Goal: Task Accomplishment & Management: Use online tool/utility

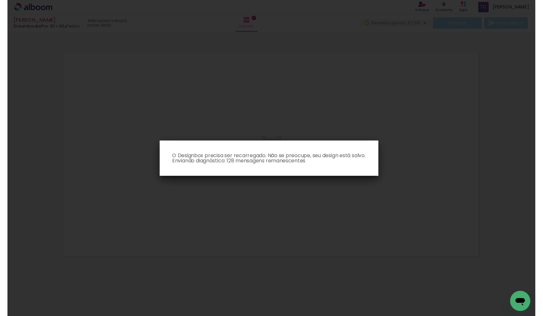
scroll to position [0, 5606]
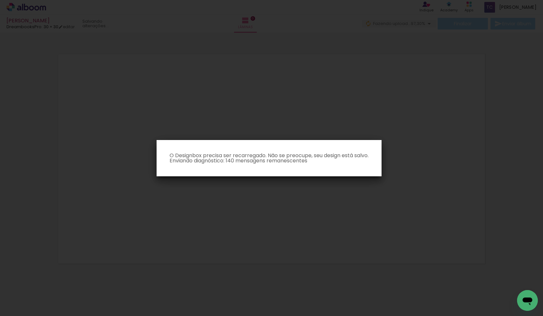
click at [344, 188] on iron-overlay-backdrop at bounding box center [271, 158] width 543 height 316
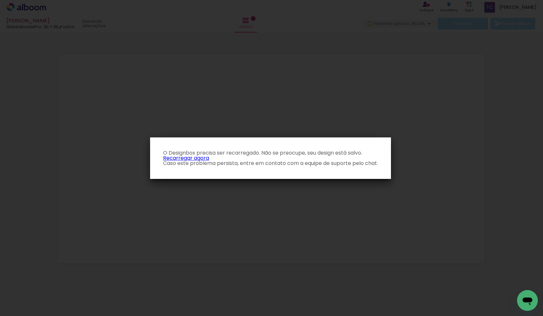
click at [199, 158] on link "Recarregar agora" at bounding box center [186, 157] width 46 height 7
click at [191, 157] on link "Recarregar agora" at bounding box center [186, 157] width 46 height 7
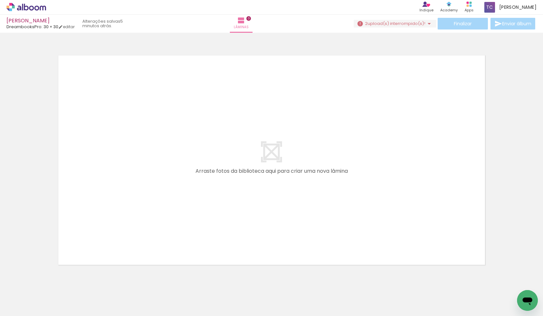
click at [426, 24] on iron-icon at bounding box center [430, 24] width 8 height 8
click at [0, 0] on slot "Buscar arquivos interrompidos" at bounding box center [0, 0] width 0 height 0
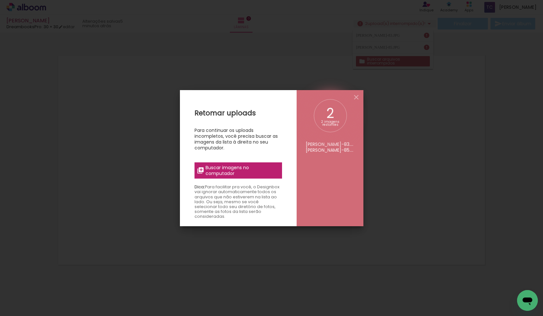
click at [237, 174] on span "Buscar imagens no computador" at bounding box center [242, 171] width 72 height 12
click at [0, 0] on input "file" at bounding box center [0, 0] width 0 height 0
click at [354, 99] on iron-icon at bounding box center [357, 97] width 8 height 8
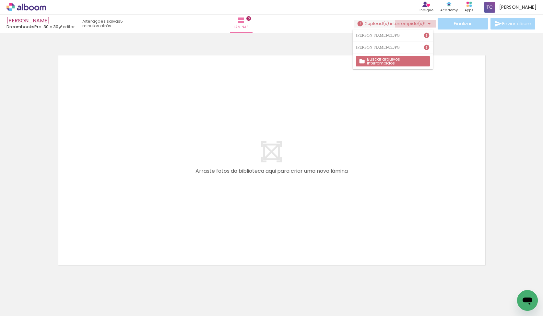
click at [428, 25] on iron-icon at bounding box center [430, 24] width 8 height 8
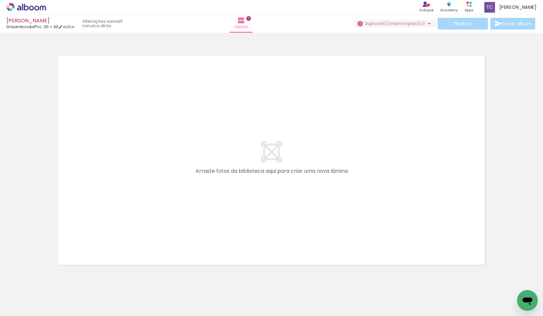
click at [417, 107] on quentale-layouter at bounding box center [271, 160] width 435 height 217
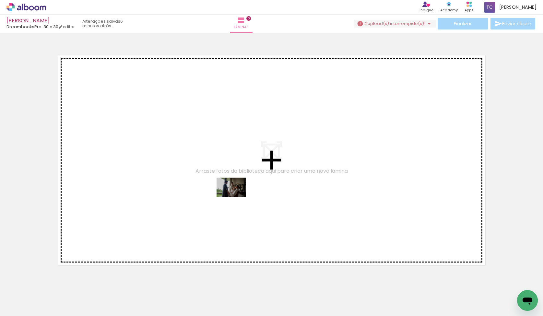
drag, startPoint x: 235, startPoint y: 297, endPoint x: 236, endPoint y: 197, distance: 100.2
click at [236, 197] on quentale-workspace at bounding box center [271, 158] width 543 height 316
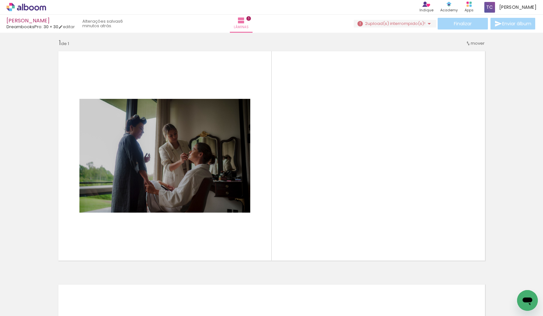
scroll to position [6, 0]
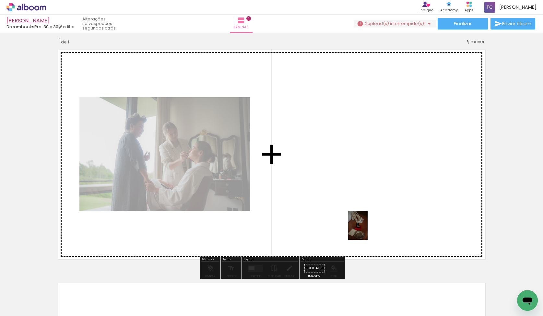
drag, startPoint x: 368, startPoint y: 295, endPoint x: 368, endPoint y: 230, distance: 64.9
click at [368, 230] on quentale-workspace at bounding box center [271, 158] width 543 height 316
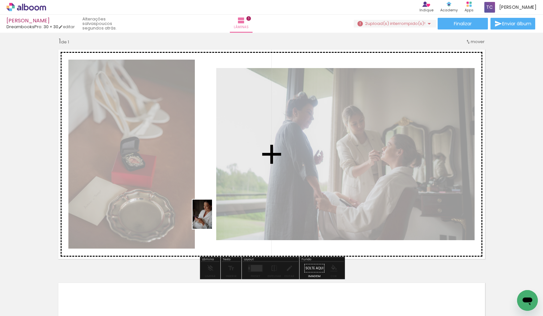
drag, startPoint x: 264, startPoint y: 297, endPoint x: 212, endPoint y: 219, distance: 93.7
click at [212, 219] on quentale-workspace at bounding box center [271, 158] width 543 height 316
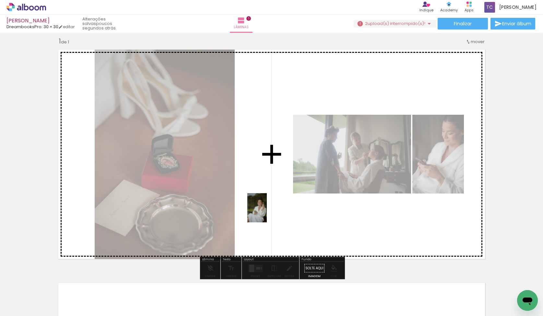
drag, startPoint x: 340, startPoint y: 293, endPoint x: 267, endPoint y: 213, distance: 108.1
click at [267, 213] on quentale-workspace at bounding box center [271, 158] width 543 height 316
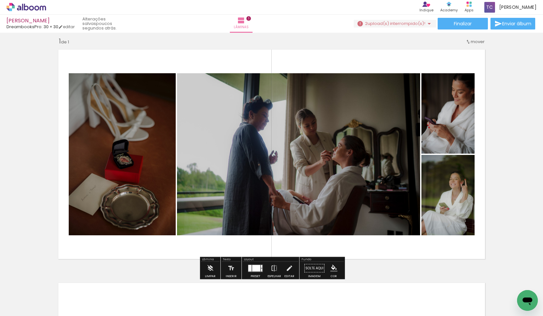
click at [372, 258] on quentale-layouter at bounding box center [271, 154] width 435 height 217
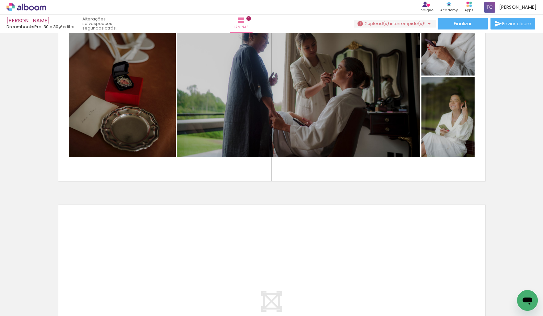
scroll to position [0, 3488]
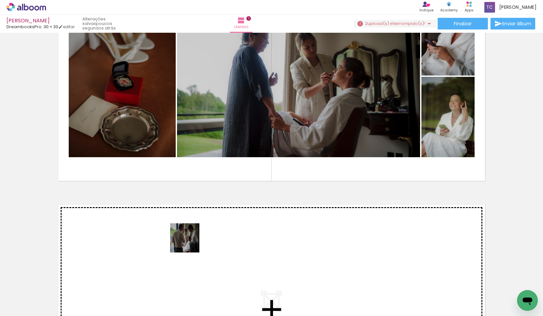
drag, startPoint x: 185, startPoint y: 294, endPoint x: 190, endPoint y: 241, distance: 53.2
click at [190, 241] on quentale-workspace at bounding box center [271, 158] width 543 height 316
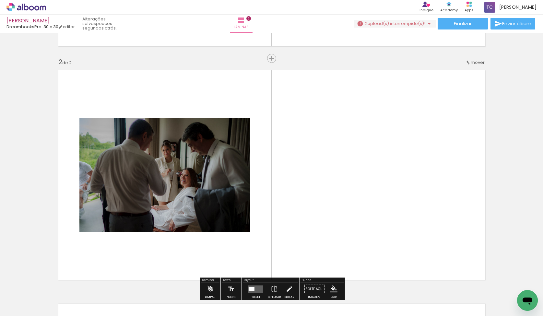
scroll to position [239, 0]
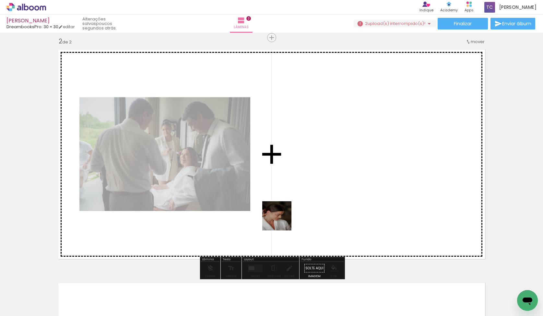
drag, startPoint x: 282, startPoint y: 291, endPoint x: 282, endPoint y: 204, distance: 87.3
click at [282, 204] on quentale-workspace at bounding box center [271, 158] width 543 height 316
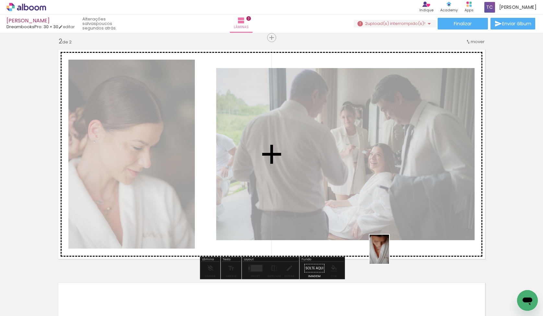
drag, startPoint x: 393, startPoint y: 299, endPoint x: 389, endPoint y: 254, distance: 45.0
click at [389, 254] on quentale-workspace at bounding box center [271, 158] width 543 height 316
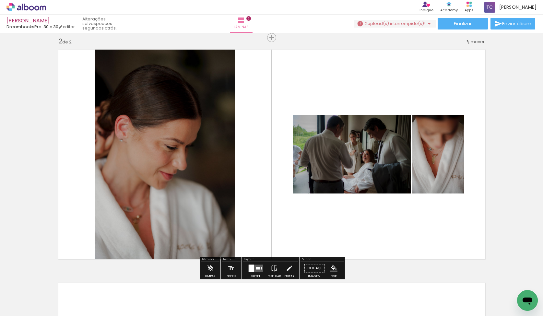
scroll to position [0, 3544]
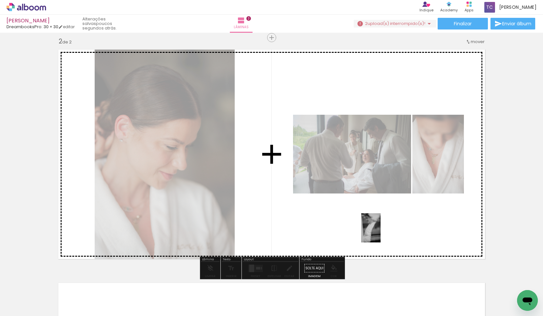
drag, startPoint x: 375, startPoint y: 301, endPoint x: 381, endPoint y: 232, distance: 70.0
click at [381, 232] on quentale-workspace at bounding box center [271, 158] width 543 height 316
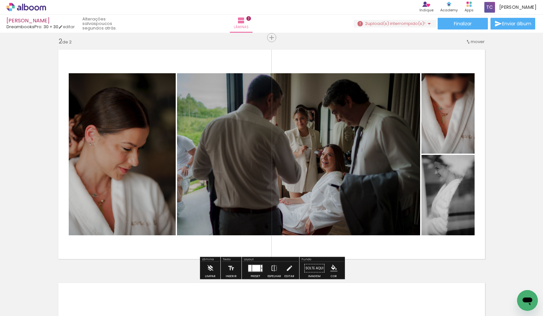
scroll to position [0, 3699]
click at [141, 178] on quentale-photo at bounding box center [122, 154] width 107 height 162
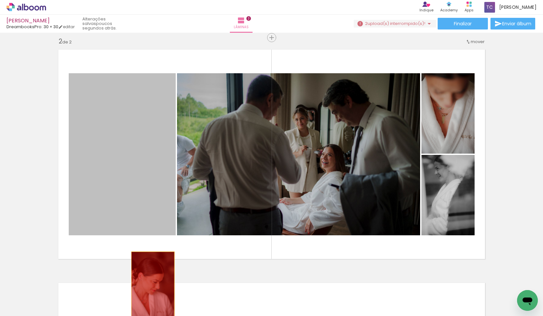
drag, startPoint x: 141, startPoint y: 163, endPoint x: 153, endPoint y: 284, distance: 121.8
click at [153, 284] on quentale-workspace at bounding box center [271, 158] width 543 height 316
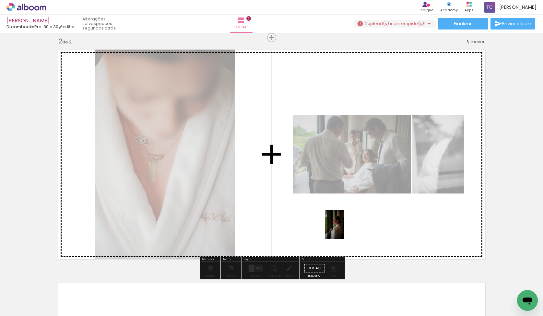
drag, startPoint x: 289, startPoint y: 298, endPoint x: 345, endPoint y: 230, distance: 87.8
click at [345, 230] on quentale-workspace at bounding box center [271, 158] width 543 height 316
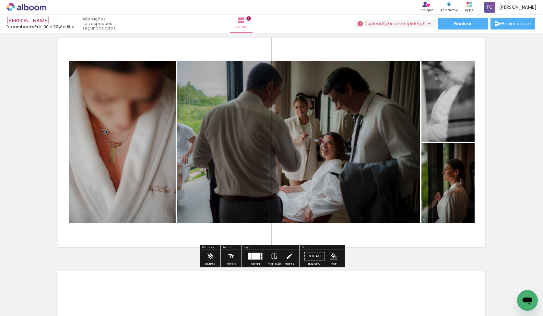
scroll to position [255, 0]
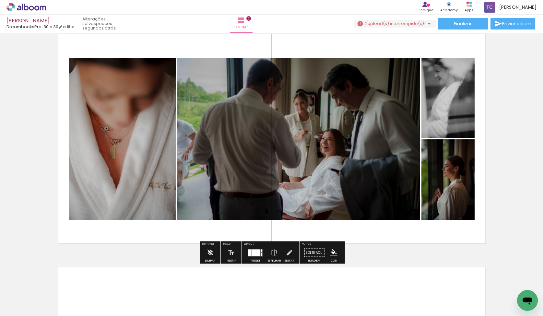
click at [258, 253] on div at bounding box center [256, 252] width 8 height 6
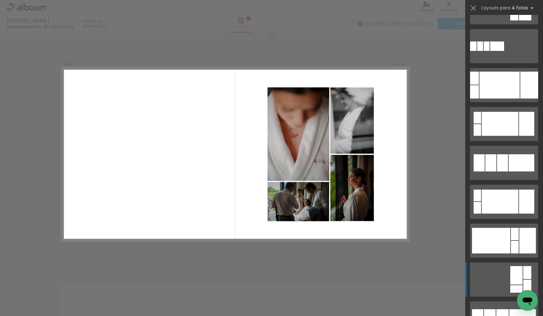
scroll to position [147, 0]
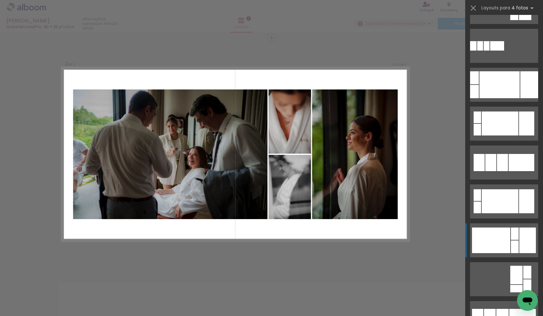
click at [502, 245] on div at bounding box center [491, 241] width 38 height 26
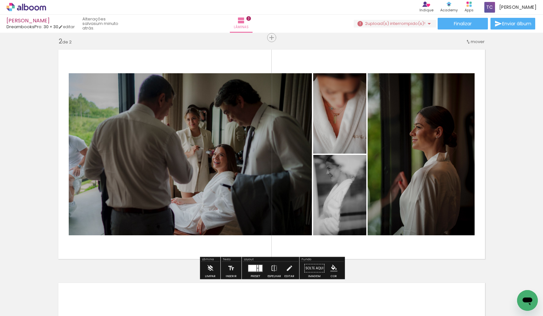
click at [223, 159] on quentale-photo at bounding box center [190, 154] width 243 height 162
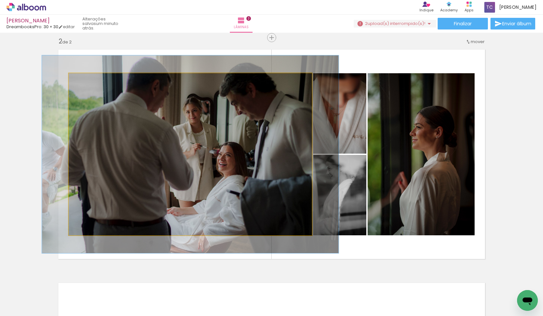
drag, startPoint x: 85, startPoint y: 82, endPoint x: 90, endPoint y: 82, distance: 5.2
type paper-slider "123"
click at [90, 82] on div at bounding box center [89, 80] width 10 height 10
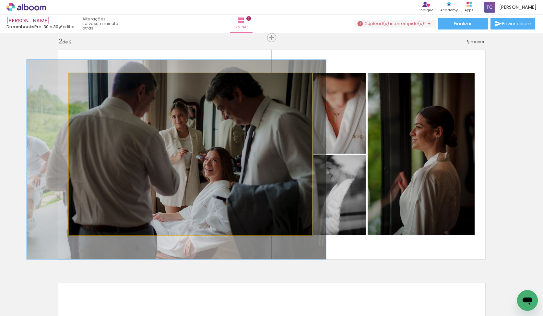
drag, startPoint x: 138, startPoint y: 137, endPoint x: 123, endPoint y: 142, distance: 15.2
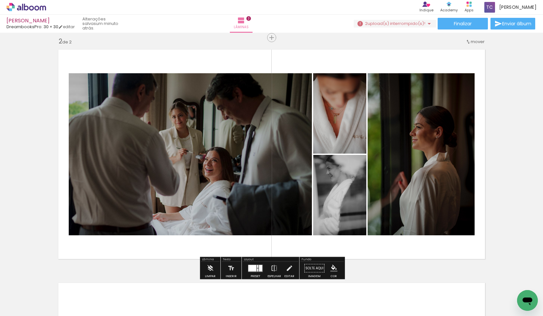
click at [401, 169] on quentale-photo at bounding box center [421, 154] width 107 height 162
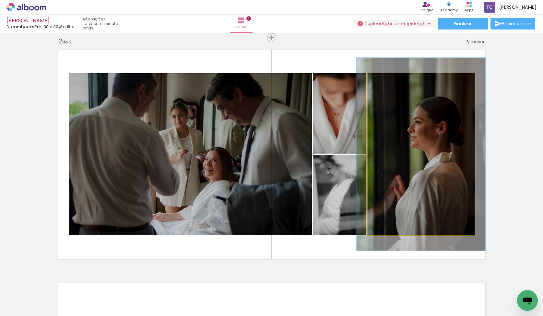
drag, startPoint x: 386, startPoint y: 82, endPoint x: 390, endPoint y: 81, distance: 4.3
type paper-slider "119"
click at [390, 81] on div at bounding box center [387, 80] width 10 height 10
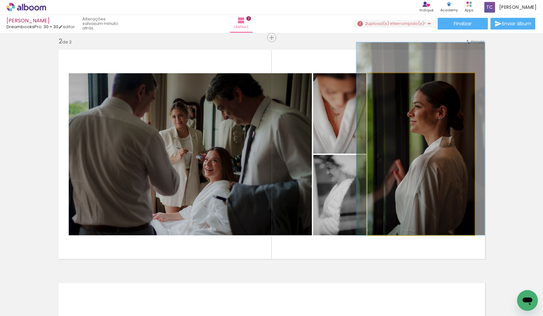
drag, startPoint x: 418, startPoint y: 163, endPoint x: 418, endPoint y: 141, distance: 21.7
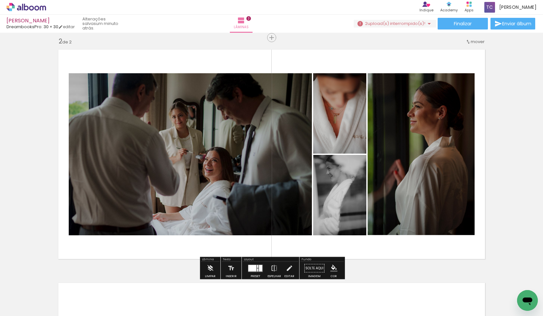
click at [494, 176] on div "Inserir lâmina 1 de 2 Inserir lâmina 2 de 2" at bounding box center [271, 146] width 543 height 701
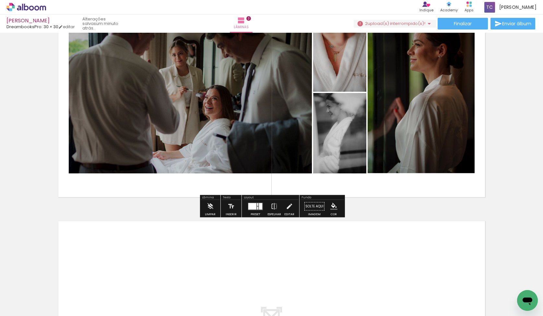
scroll to position [302, 0]
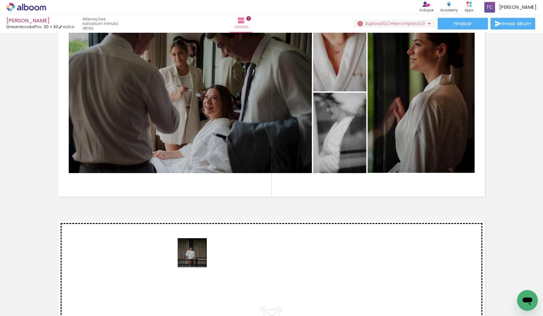
drag, startPoint x: 203, startPoint y: 296, endPoint x: 194, endPoint y: 250, distance: 46.9
click at [194, 250] on quentale-workspace at bounding box center [271, 158] width 543 height 316
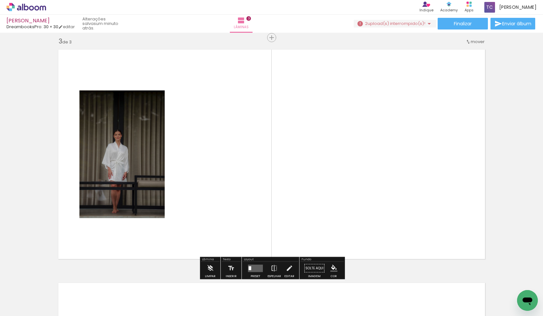
scroll to position [0, 0]
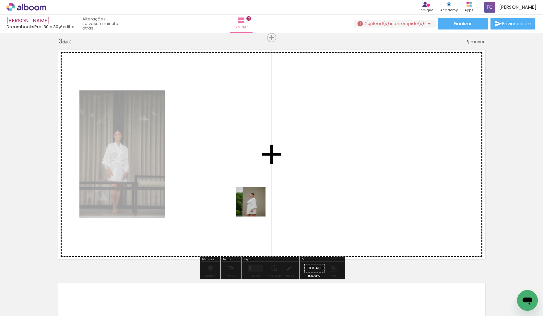
drag, startPoint x: 278, startPoint y: 296, endPoint x: 256, endPoint y: 206, distance: 91.9
click at [256, 206] on quentale-workspace at bounding box center [271, 158] width 543 height 316
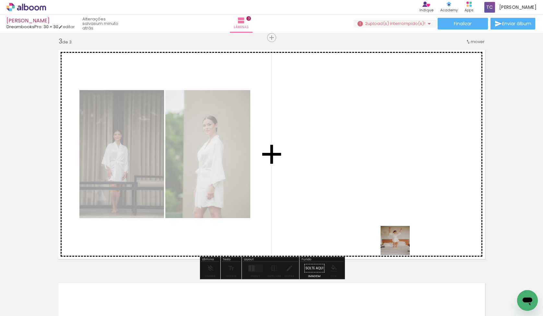
drag, startPoint x: 421, startPoint y: 301, endPoint x: 384, endPoint y: 215, distance: 94.0
click at [384, 215] on quentale-workspace at bounding box center [271, 158] width 543 height 316
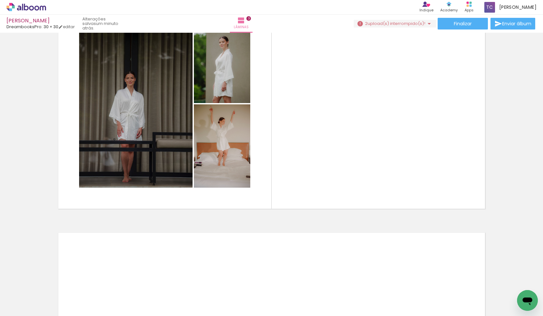
scroll to position [0, 4158]
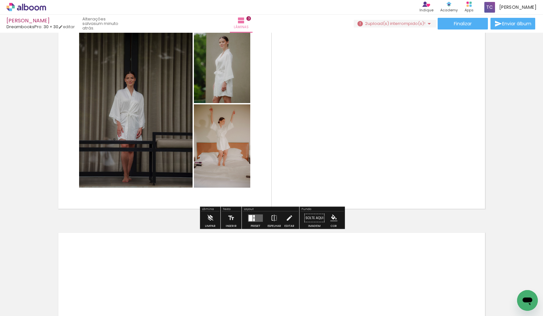
click at [255, 217] on quentale-layouter at bounding box center [255, 217] width 15 height 7
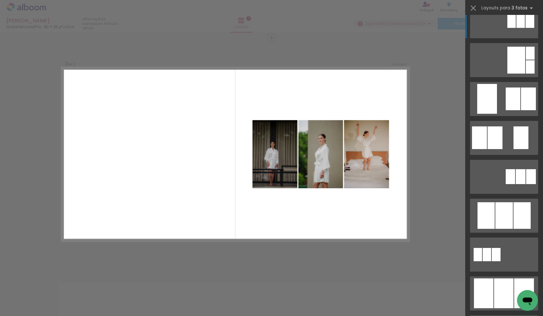
scroll to position [189, 0]
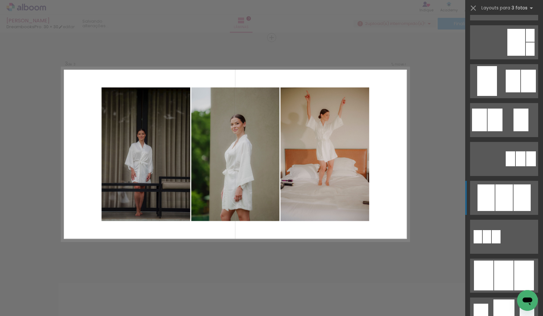
click at [506, 201] on div at bounding box center [505, 198] width 18 height 27
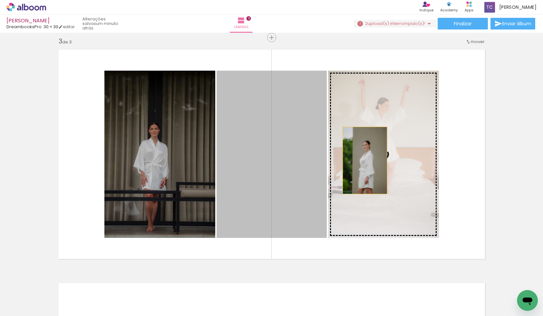
drag, startPoint x: 254, startPoint y: 152, endPoint x: 365, endPoint y: 161, distance: 110.7
click at [0, 0] on slot at bounding box center [0, 0] width 0 height 0
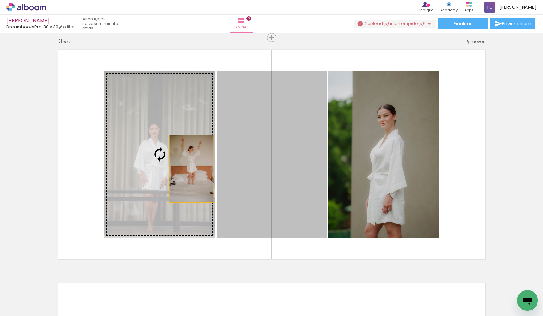
drag, startPoint x: 294, startPoint y: 174, endPoint x: 188, endPoint y: 168, distance: 105.9
click at [0, 0] on slot at bounding box center [0, 0] width 0 height 0
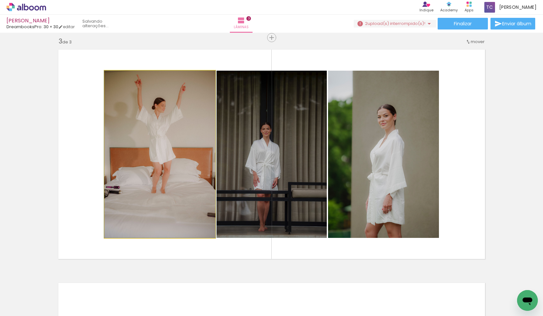
click at [177, 169] on quentale-photo at bounding box center [159, 154] width 111 height 167
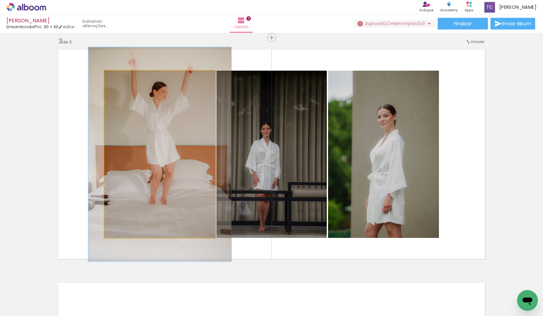
drag, startPoint x: 120, startPoint y: 77, endPoint x: 126, endPoint y: 77, distance: 6.2
type paper-slider "128"
click at [126, 77] on div at bounding box center [126, 78] width 6 height 6
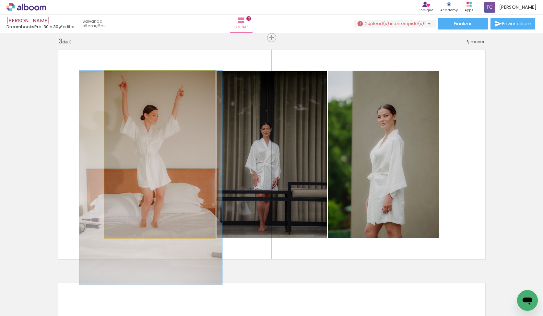
drag, startPoint x: 169, startPoint y: 127, endPoint x: 160, endPoint y: 151, distance: 26.3
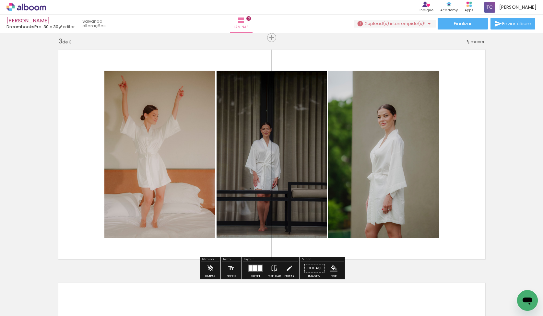
click at [299, 168] on quentale-photo at bounding box center [272, 154] width 110 height 167
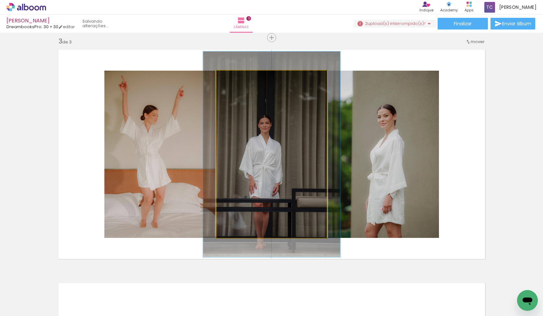
drag, startPoint x: 234, startPoint y: 78, endPoint x: 239, endPoint y: 78, distance: 5.2
type paper-slider "123"
click at [239, 78] on div at bounding box center [237, 77] width 10 height 10
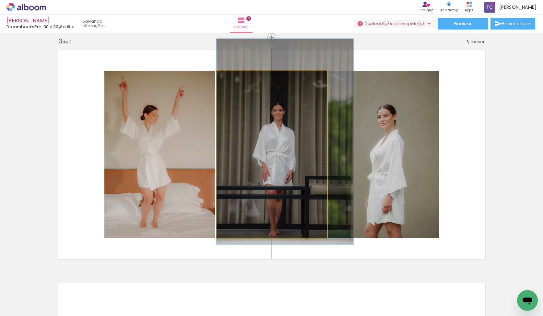
drag, startPoint x: 289, startPoint y: 153, endPoint x: 314, endPoint y: 140, distance: 28.0
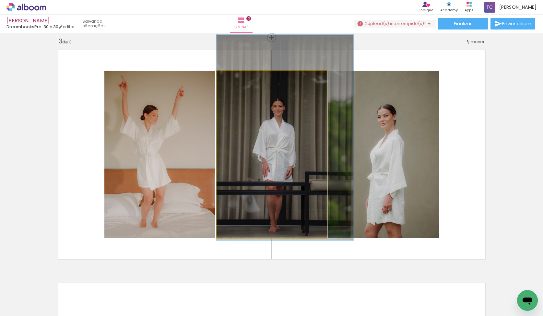
drag, startPoint x: 295, startPoint y: 144, endPoint x: 295, endPoint y: 140, distance: 4.2
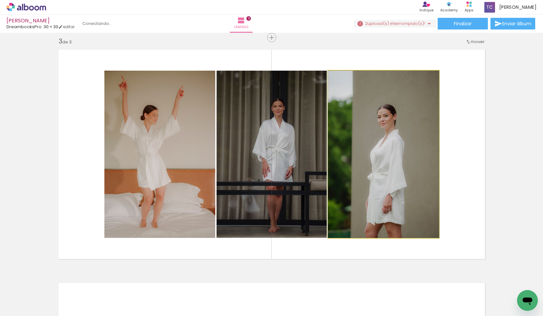
click at [388, 150] on quentale-photo at bounding box center [383, 154] width 111 height 167
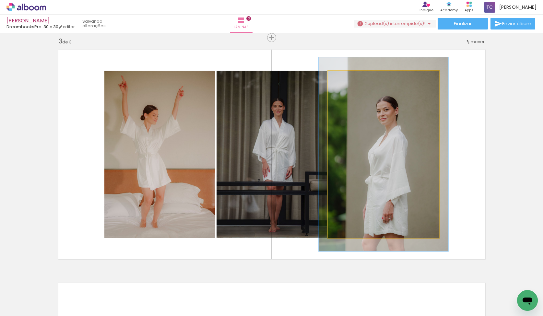
drag, startPoint x: 344, startPoint y: 78, endPoint x: 348, endPoint y: 78, distance: 4.2
type paper-slider "119"
click at [348, 78] on div at bounding box center [347, 78] width 6 height 6
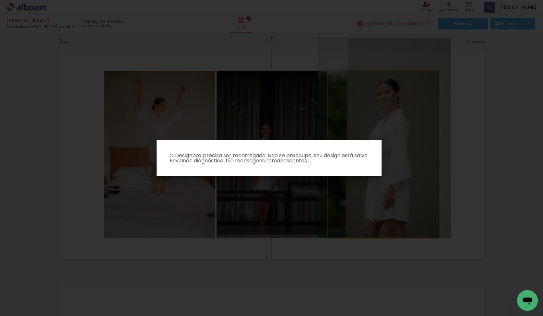
drag, startPoint x: 370, startPoint y: 132, endPoint x: 371, endPoint y: 122, distance: 9.8
click at [371, 122] on body "link( href="../../bower_components/polymer/polymer.html" rel="import" ) picture…" at bounding box center [271, 158] width 543 height 316
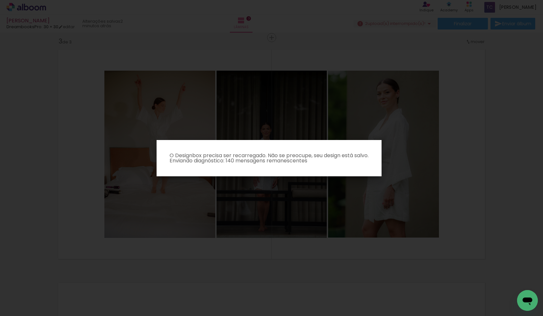
click at [370, 122] on iron-overlay-backdrop at bounding box center [271, 158] width 543 height 316
click at [341, 153] on p "O Designbox precisa ser recarregado. Não se preocupe, seu design está salvo. En…" at bounding box center [269, 158] width 215 height 10
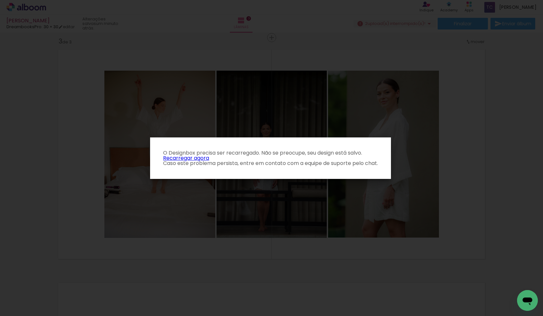
click at [205, 159] on link "Recarregar agora" at bounding box center [186, 157] width 46 height 7
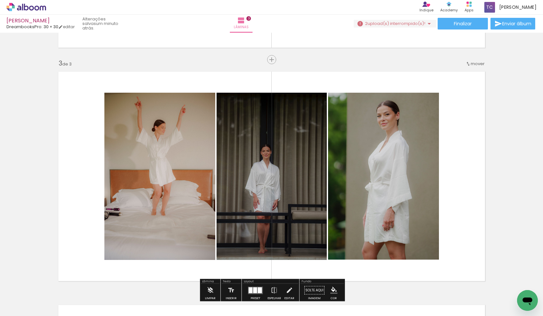
scroll to position [452, 0]
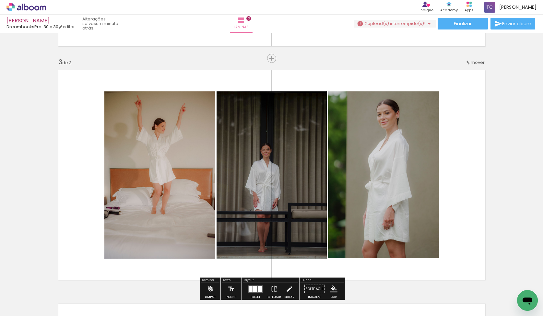
click at [165, 152] on quentale-photo at bounding box center [159, 174] width 111 height 167
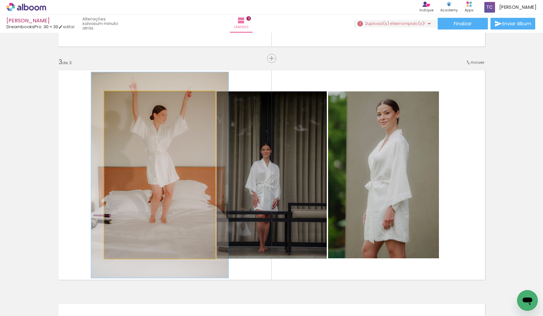
drag, startPoint x: 121, startPoint y: 100, endPoint x: 126, endPoint y: 100, distance: 5.2
type paper-slider "123"
click at [126, 100] on div at bounding box center [124, 98] width 10 height 10
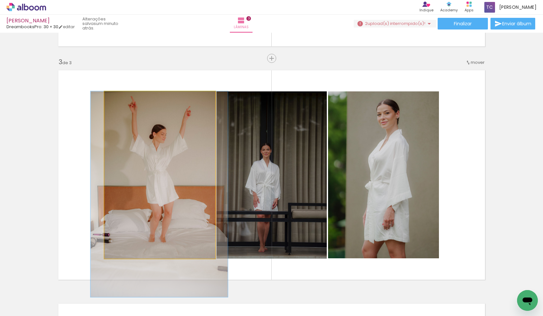
drag, startPoint x: 164, startPoint y: 158, endPoint x: 163, endPoint y: 181, distance: 22.7
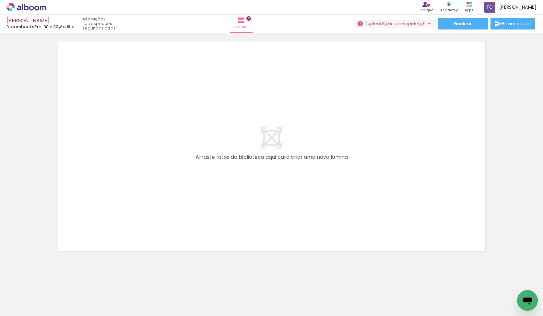
scroll to position [0, 4353]
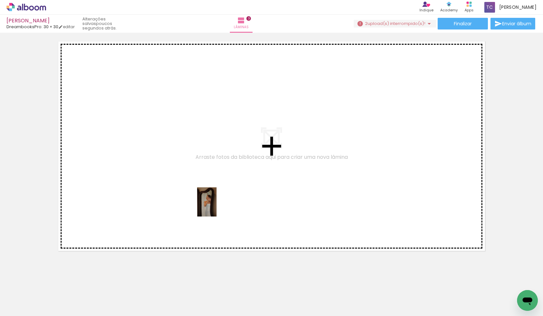
drag, startPoint x: 218, startPoint y: 292, endPoint x: 217, endPoint y: 207, distance: 84.7
click at [217, 207] on quentale-workspace at bounding box center [271, 158] width 543 height 316
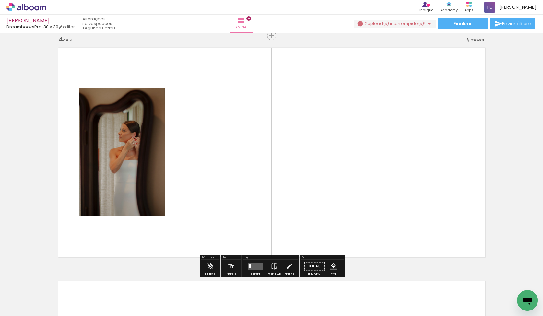
scroll to position [706, 0]
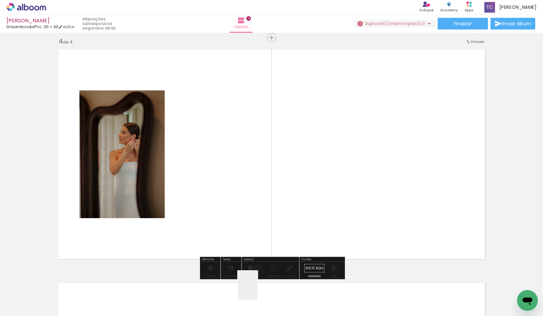
drag, startPoint x: 258, startPoint y: 293, endPoint x: 258, endPoint y: 205, distance: 87.9
click at [258, 205] on quentale-workspace at bounding box center [271, 158] width 543 height 316
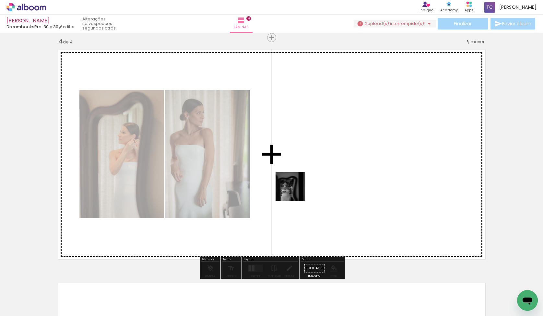
drag, startPoint x: 292, startPoint y: 295, endPoint x: 295, endPoint y: 192, distance: 103.5
click at [295, 192] on quentale-workspace at bounding box center [271, 158] width 543 height 316
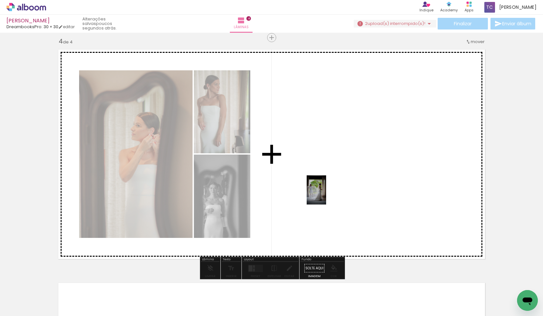
drag, startPoint x: 330, startPoint y: 298, endPoint x: 326, endPoint y: 192, distance: 105.5
click at [326, 192] on quentale-workspace at bounding box center [271, 158] width 543 height 316
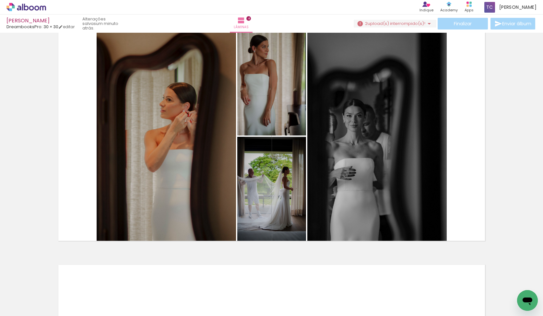
scroll to position [729, 0]
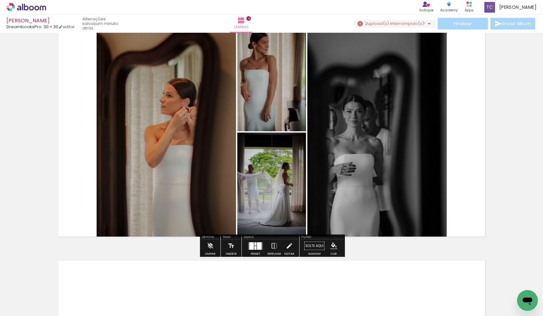
click at [255, 247] on div at bounding box center [256, 248] width 2 height 4
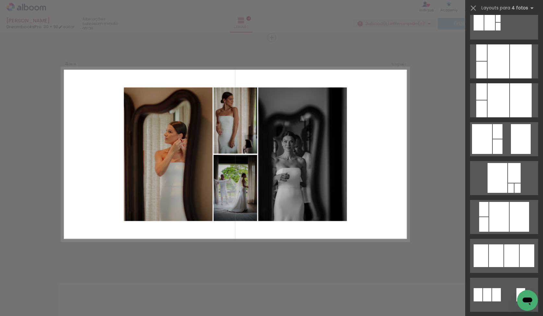
scroll to position [754, 0]
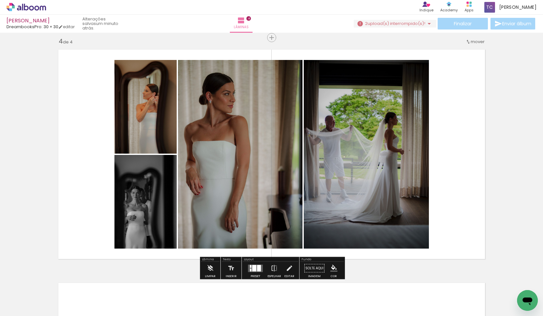
click at [392, 197] on quentale-photo at bounding box center [366, 154] width 125 height 189
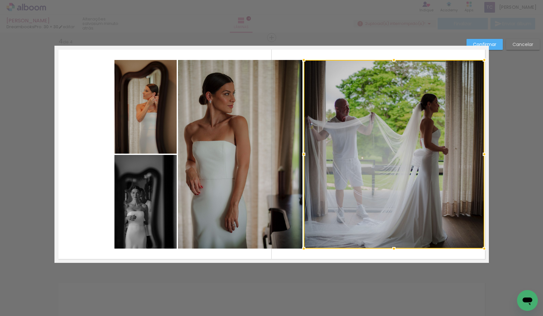
drag, startPoint x: 429, startPoint y: 153, endPoint x: 484, endPoint y: 152, distance: 55.5
click at [484, 152] on div at bounding box center [484, 154] width 13 height 13
click at [0, 0] on slot "Confirmar" at bounding box center [0, 0] width 0 height 0
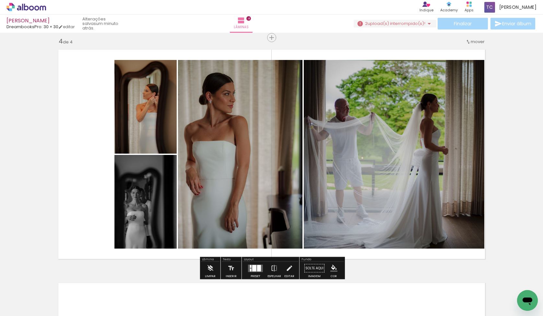
click at [104, 125] on quentale-layouter at bounding box center [271, 154] width 435 height 217
click at [131, 125] on quentale-photo at bounding box center [146, 107] width 62 height 94
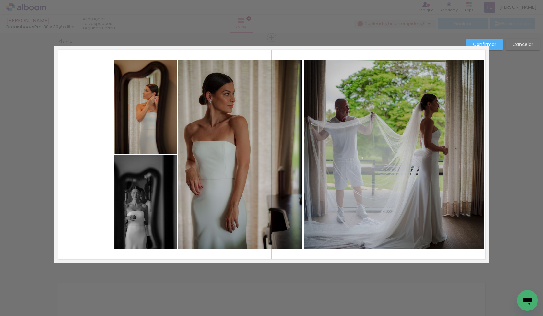
click at [126, 125] on quentale-photo at bounding box center [146, 107] width 62 height 94
click at [167, 179] on quentale-photo at bounding box center [146, 202] width 62 height 94
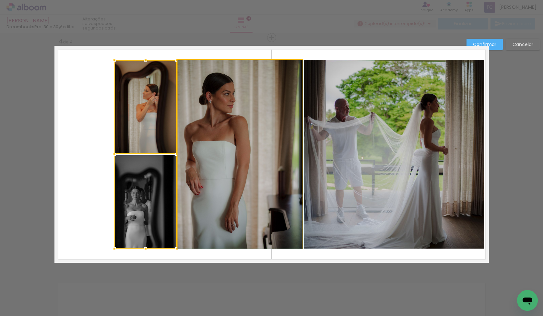
click at [227, 174] on quentale-photo at bounding box center [240, 154] width 125 height 189
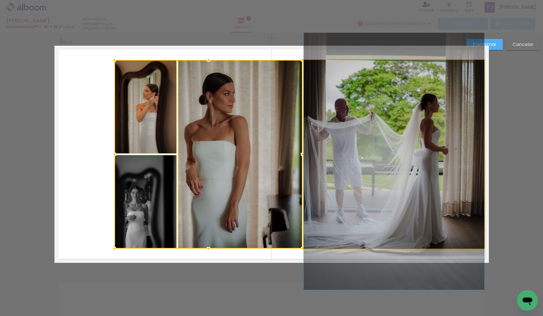
click at [367, 166] on quentale-photo at bounding box center [394, 154] width 181 height 189
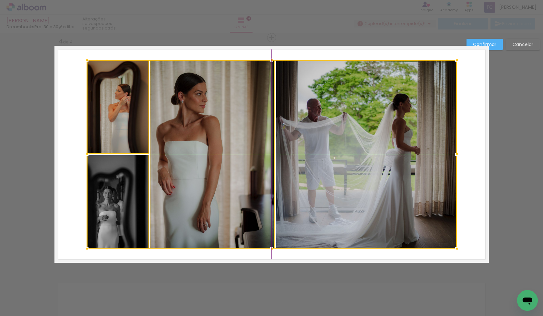
drag, startPoint x: 367, startPoint y: 166, endPoint x: 343, endPoint y: 168, distance: 23.8
click at [343, 168] on div at bounding box center [272, 154] width 370 height 189
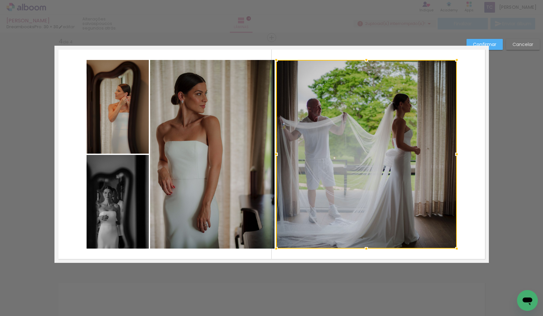
click at [0, 0] on slot "Confirmar" at bounding box center [0, 0] width 0 height 0
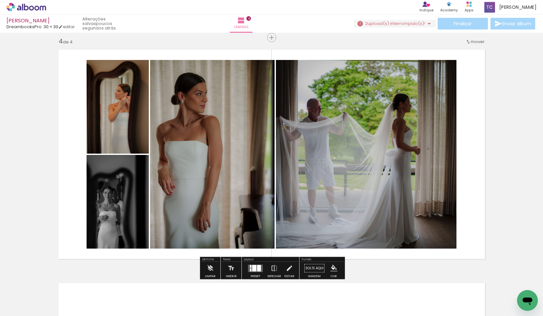
click at [415, 111] on quentale-photo at bounding box center [366, 154] width 181 height 189
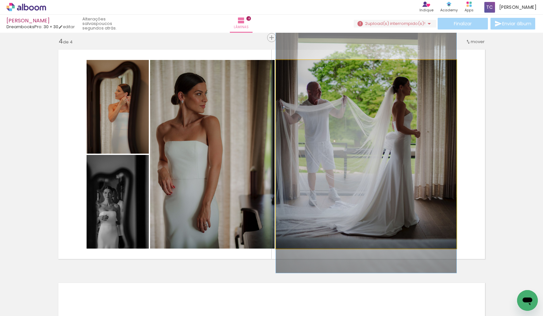
drag, startPoint x: 409, startPoint y: 136, endPoint x: 415, endPoint y: 119, distance: 17.8
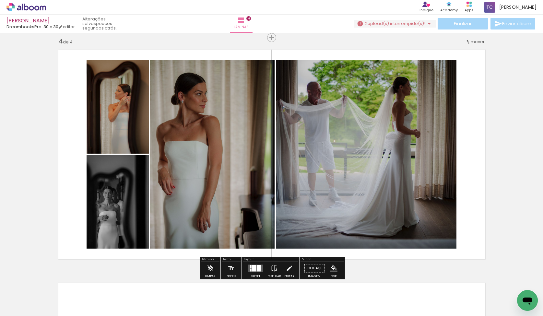
click at [474, 131] on quentale-layouter at bounding box center [271, 154] width 435 height 217
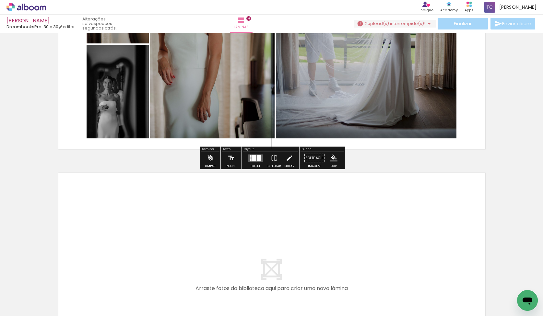
scroll to position [821, 0]
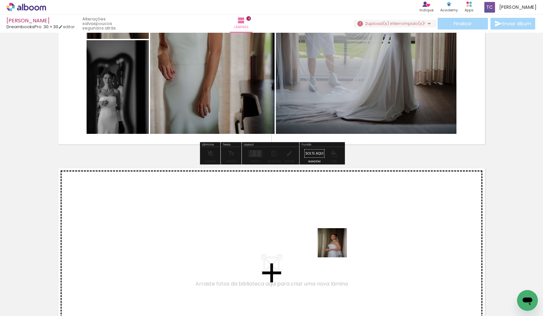
drag, startPoint x: 363, startPoint y: 294, endPoint x: 337, endPoint y: 247, distance: 53.0
click at [337, 247] on quentale-workspace at bounding box center [271, 158] width 543 height 316
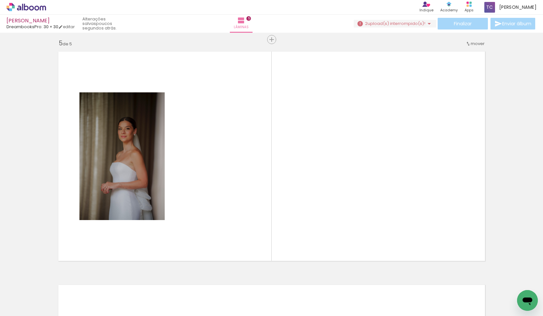
scroll to position [940, 0]
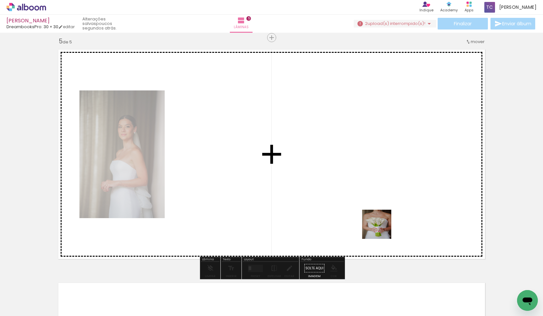
drag, startPoint x: 404, startPoint y: 293, endPoint x: 379, endPoint y: 222, distance: 74.9
click at [379, 222] on quentale-workspace at bounding box center [271, 158] width 543 height 316
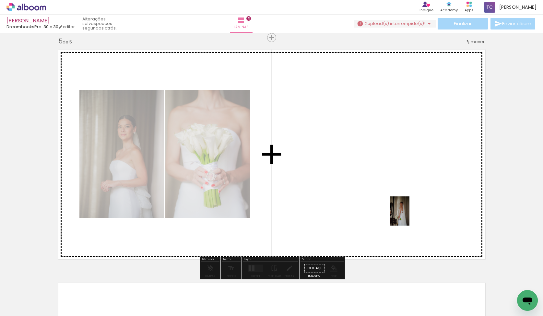
drag, startPoint x: 439, startPoint y: 293, endPoint x: 409, endPoint y: 216, distance: 82.3
click at [410, 216] on quentale-workspace at bounding box center [271, 158] width 543 height 316
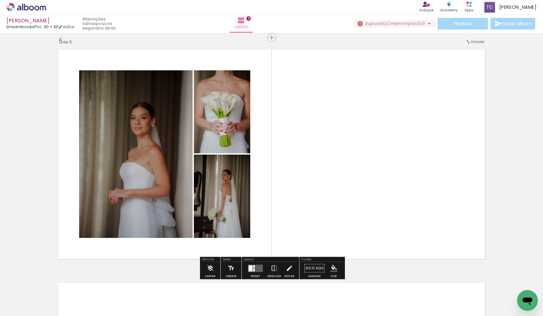
scroll to position [0, 4440]
click at [254, 265] on quentale-layouter at bounding box center [255, 268] width 15 height 7
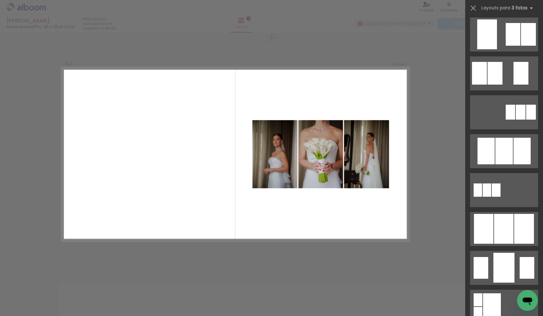
scroll to position [237, 0]
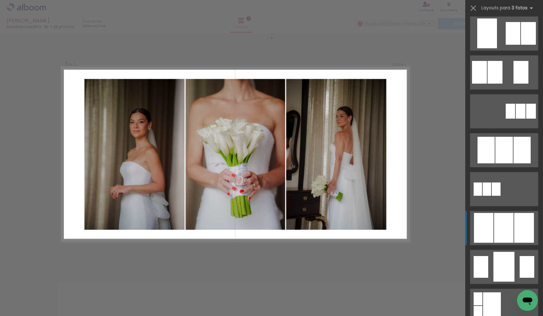
click at [501, 163] on div at bounding box center [505, 150] width 18 height 27
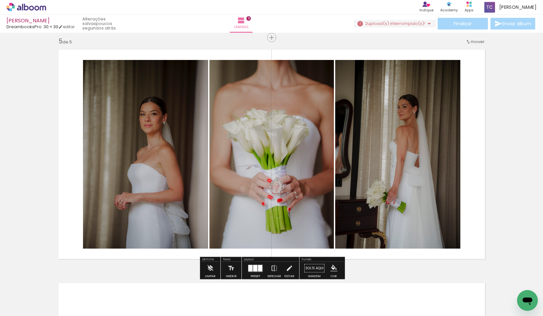
click at [198, 226] on quentale-photo at bounding box center [145, 154] width 125 height 189
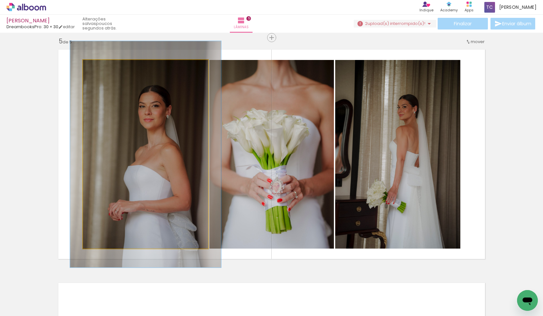
drag, startPoint x: 99, startPoint y: 66, endPoint x: 103, endPoint y: 66, distance: 4.6
type paper-slider "120"
click at [103, 66] on div at bounding box center [103, 67] width 6 height 6
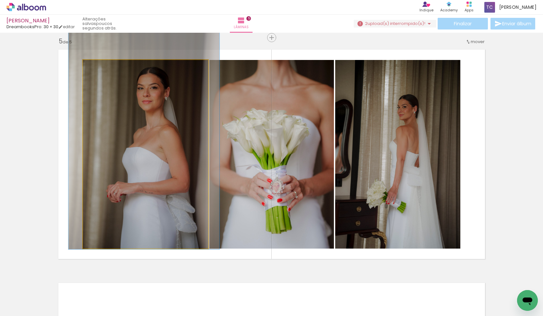
drag, startPoint x: 137, startPoint y: 138, endPoint x: 136, endPoint y: 120, distance: 18.2
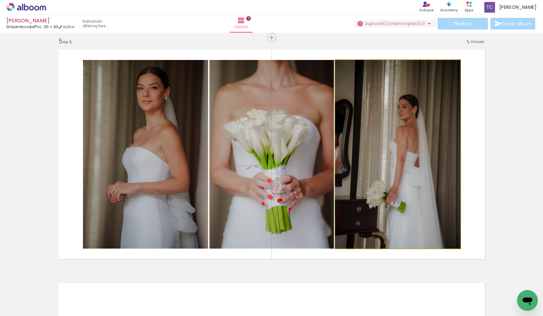
click at [356, 147] on quentale-photo at bounding box center [397, 154] width 125 height 189
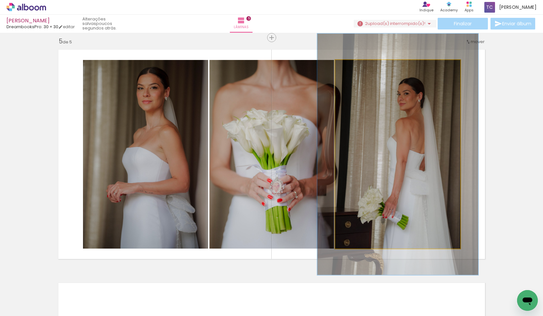
drag, startPoint x: 350, startPoint y: 66, endPoint x: 356, endPoint y: 66, distance: 6.2
type paper-slider "128"
click at [356, 66] on div at bounding box center [357, 67] width 6 height 6
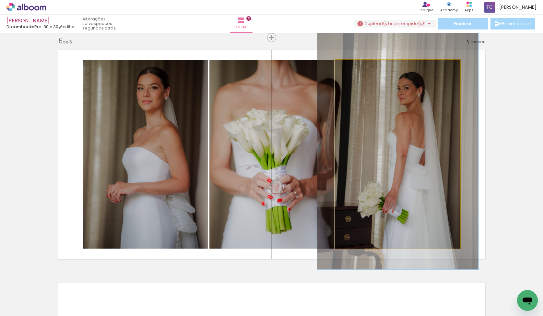
drag, startPoint x: 382, startPoint y: 156, endPoint x: 382, endPoint y: 150, distance: 5.5
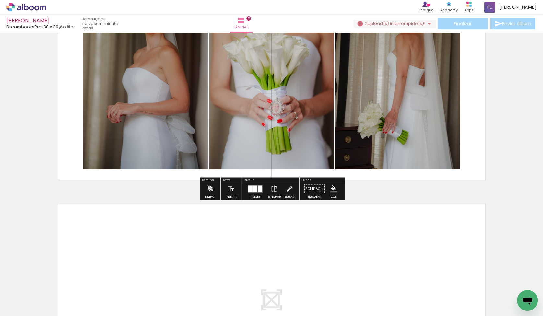
scroll to position [1040, 0]
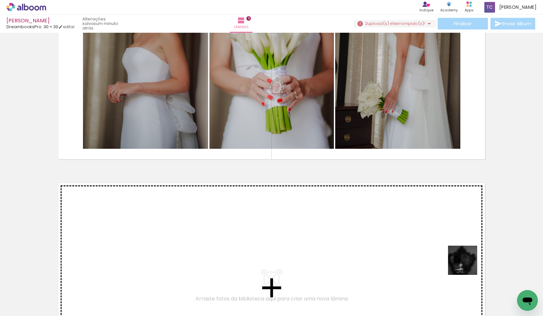
drag, startPoint x: 489, startPoint y: 296, endPoint x: 452, endPoint y: 242, distance: 65.0
click at [452, 242] on quentale-workspace at bounding box center [271, 158] width 543 height 316
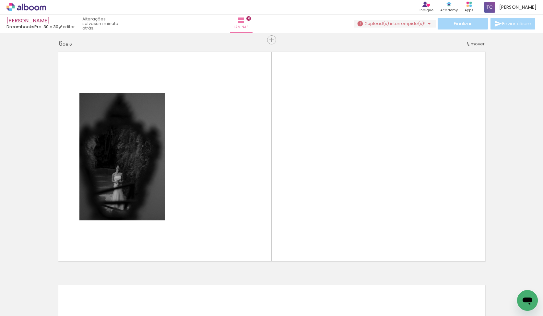
scroll to position [1174, 0]
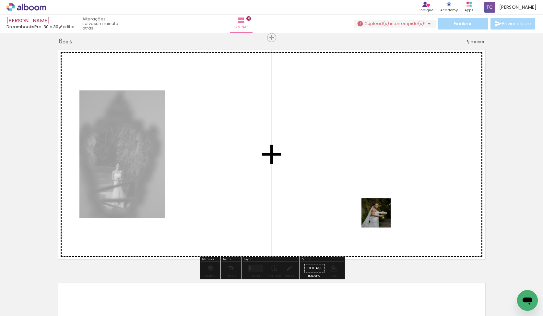
drag, startPoint x: 381, startPoint y: 296, endPoint x: 381, endPoint y: 218, distance: 77.8
click at [381, 218] on quentale-workspace at bounding box center [271, 158] width 543 height 316
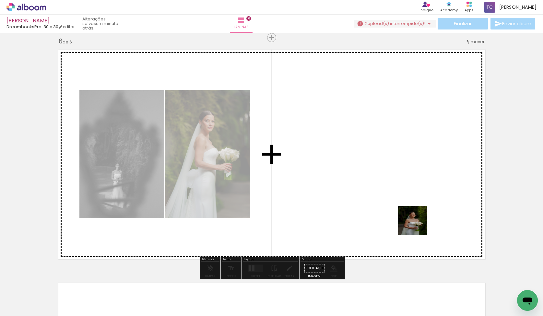
drag, startPoint x: 418, startPoint y: 286, endPoint x: 417, endPoint y: 221, distance: 65.5
click at [417, 222] on quentale-workspace at bounding box center [271, 158] width 543 height 316
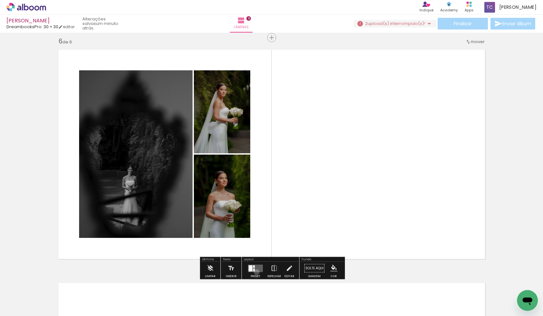
click at [255, 272] on quentale-layouter at bounding box center [255, 268] width 15 height 7
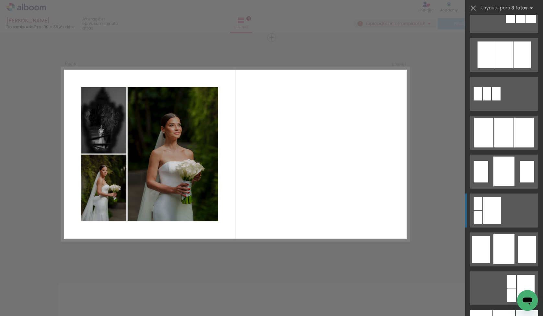
scroll to position [445, 0]
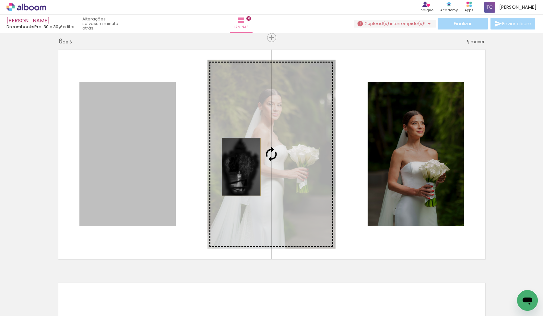
drag, startPoint x: 149, startPoint y: 170, endPoint x: 241, endPoint y: 167, distance: 92.8
click at [0, 0] on slot at bounding box center [0, 0] width 0 height 0
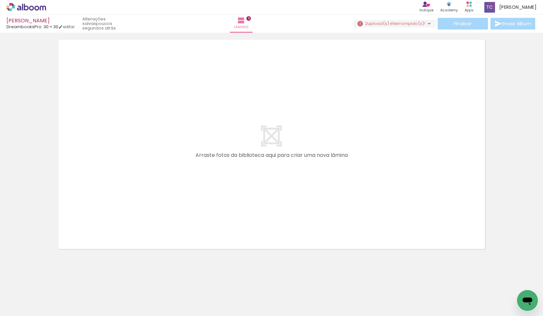
scroll to position [0, 3469]
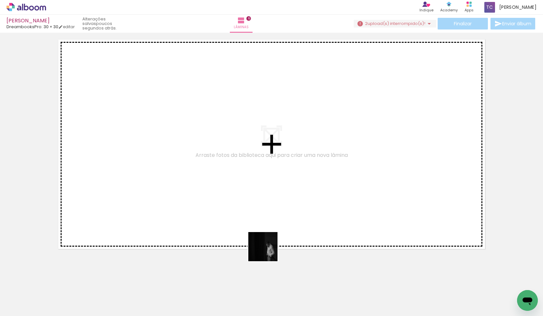
drag, startPoint x: 268, startPoint y: 297, endPoint x: 268, endPoint y: 232, distance: 65.2
click at [268, 232] on quentale-workspace at bounding box center [271, 158] width 543 height 316
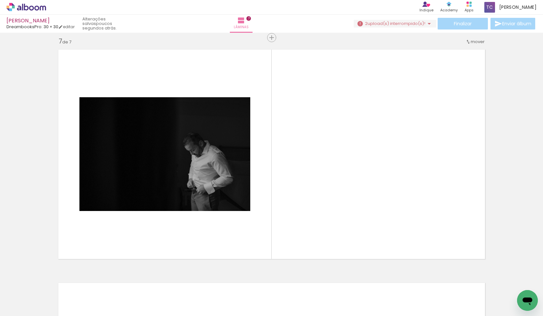
scroll to position [0, 3645]
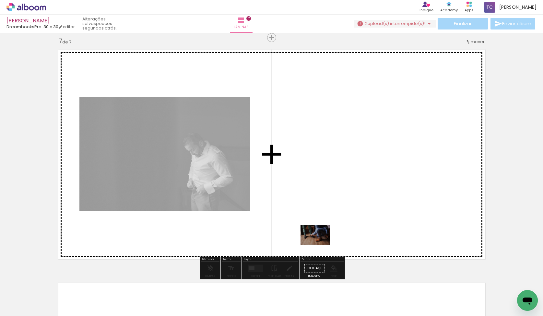
drag, startPoint x: 305, startPoint y: 295, endPoint x: 321, endPoint y: 245, distance: 53.1
click at [321, 245] on quentale-workspace at bounding box center [271, 158] width 543 height 316
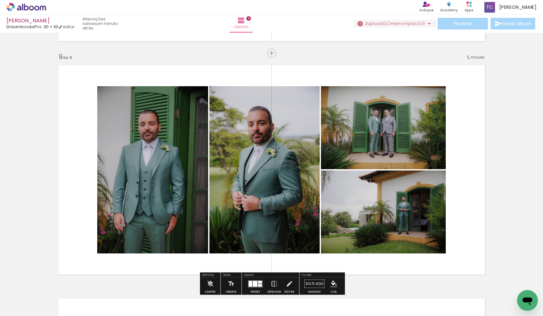
scroll to position [1861, 0]
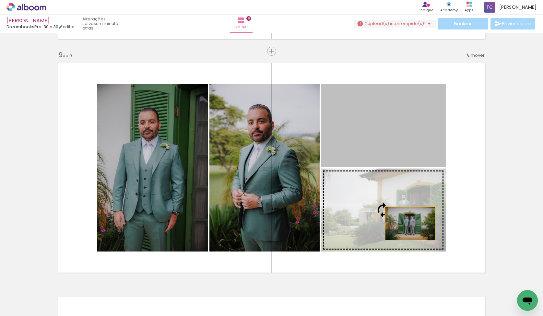
drag, startPoint x: 409, startPoint y: 140, endPoint x: 410, endPoint y: 223, distance: 83.7
click at [0, 0] on slot at bounding box center [0, 0] width 0 height 0
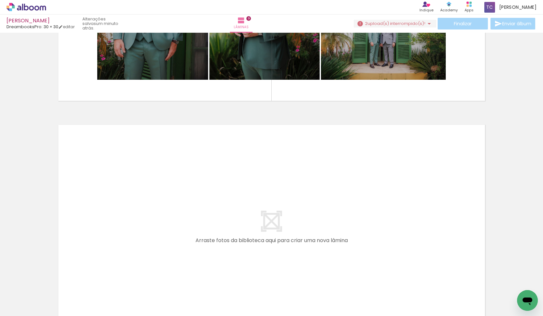
scroll to position [0, 4666]
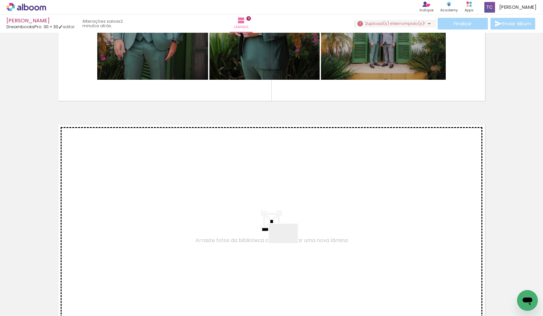
drag, startPoint x: 303, startPoint y: 292, endPoint x: 287, endPoint y: 241, distance: 53.6
click at [287, 241] on quentale-workspace at bounding box center [271, 158] width 543 height 316
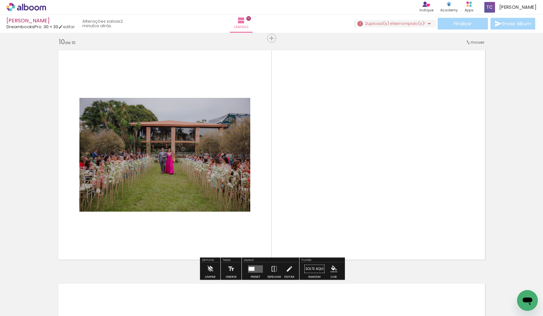
scroll to position [2108, 0]
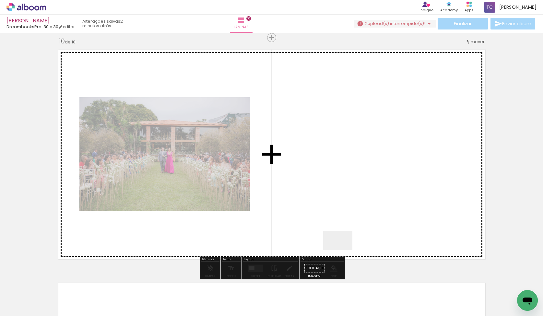
drag, startPoint x: 343, startPoint y: 293, endPoint x: 343, endPoint y: 224, distance: 69.1
click at [343, 224] on quentale-workspace at bounding box center [271, 158] width 543 height 316
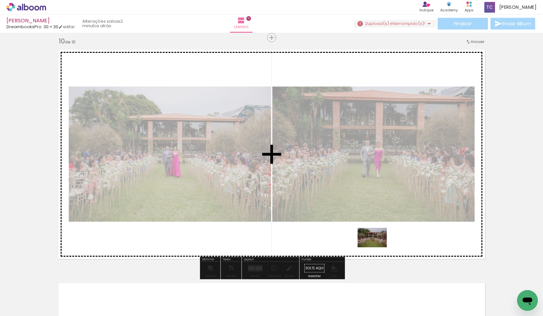
drag, startPoint x: 384, startPoint y: 299, endPoint x: 377, endPoint y: 247, distance: 52.0
click at [377, 247] on quentale-workspace at bounding box center [271, 158] width 543 height 316
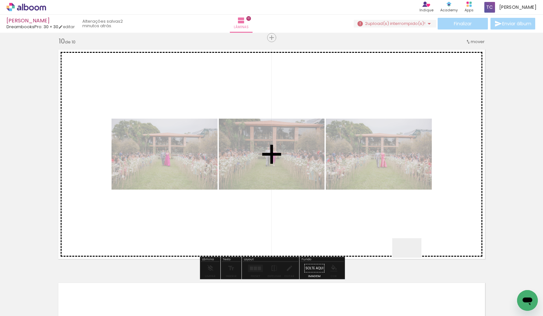
drag, startPoint x: 412, startPoint y: 293, endPoint x: 412, endPoint y: 238, distance: 54.5
click at [412, 238] on quentale-workspace at bounding box center [271, 158] width 543 height 316
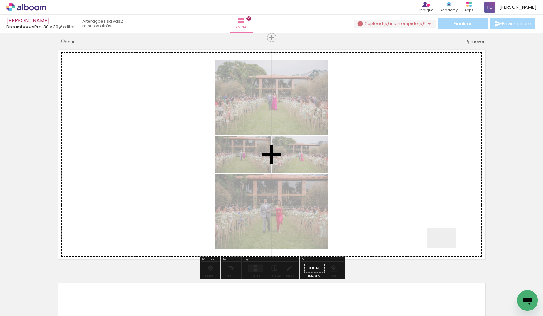
drag, startPoint x: 457, startPoint y: 296, endPoint x: 438, endPoint y: 214, distance: 84.3
click at [438, 214] on quentale-workspace at bounding box center [271, 158] width 543 height 316
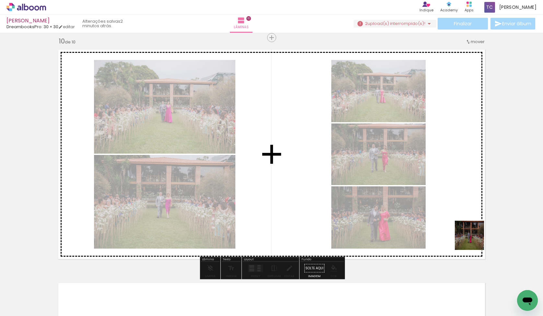
drag, startPoint x: 490, startPoint y: 300, endPoint x: 473, endPoint y: 234, distance: 68.1
click at [473, 234] on quentale-workspace at bounding box center [271, 158] width 543 height 316
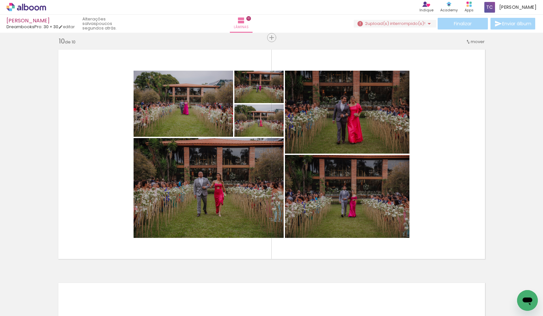
scroll to position [0, 5035]
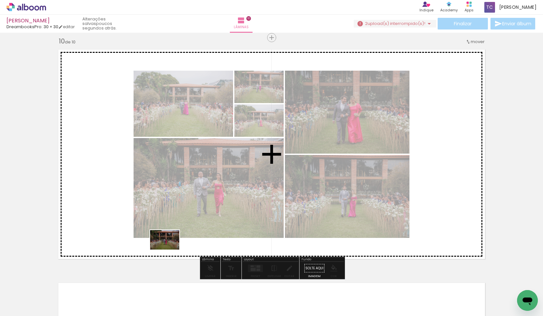
drag, startPoint x: 154, startPoint y: 298, endPoint x: 170, endPoint y: 250, distance: 50.9
click at [170, 250] on quentale-workspace at bounding box center [271, 158] width 543 height 316
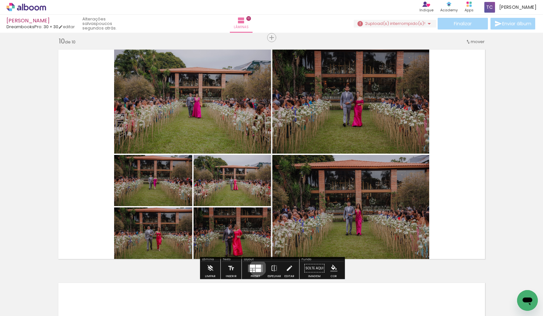
click at [257, 268] on div at bounding box center [258, 266] width 5 height 3
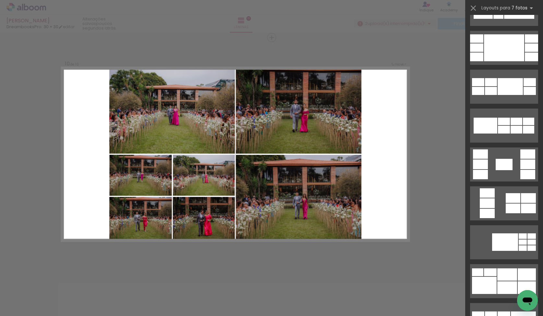
scroll to position [1039, 0]
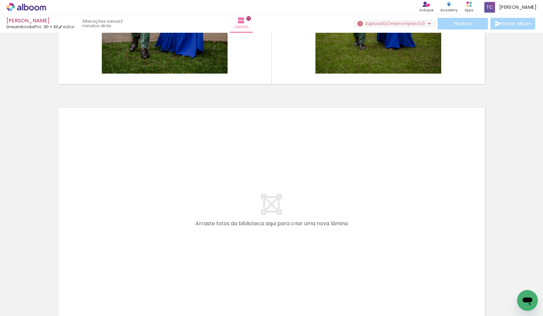
scroll to position [0, 5340]
drag, startPoint x: 289, startPoint y: 297, endPoint x: 284, endPoint y: 237, distance: 60.6
click at [284, 237] on quentale-workspace at bounding box center [271, 158] width 543 height 316
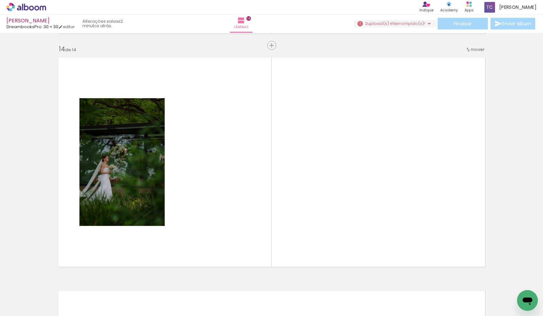
scroll to position [3042, 0]
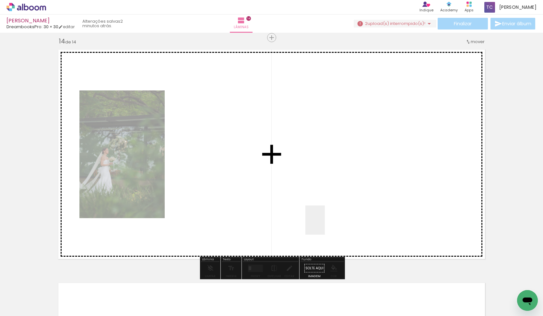
drag, startPoint x: 325, startPoint y: 299, endPoint x: 325, endPoint y: 204, distance: 94.7
click at [325, 204] on quentale-workspace at bounding box center [271, 158] width 543 height 316
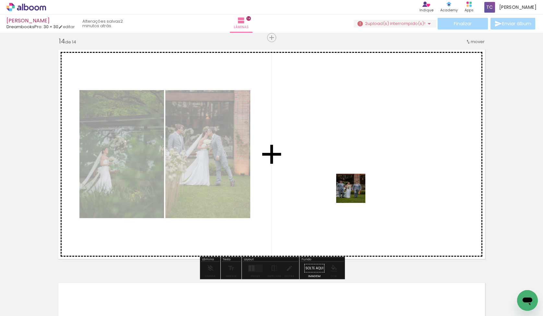
drag, startPoint x: 356, startPoint y: 293, endPoint x: 356, endPoint y: 193, distance: 100.2
click at [356, 193] on quentale-workspace at bounding box center [271, 158] width 543 height 316
